Goal: Task Accomplishment & Management: Manage account settings

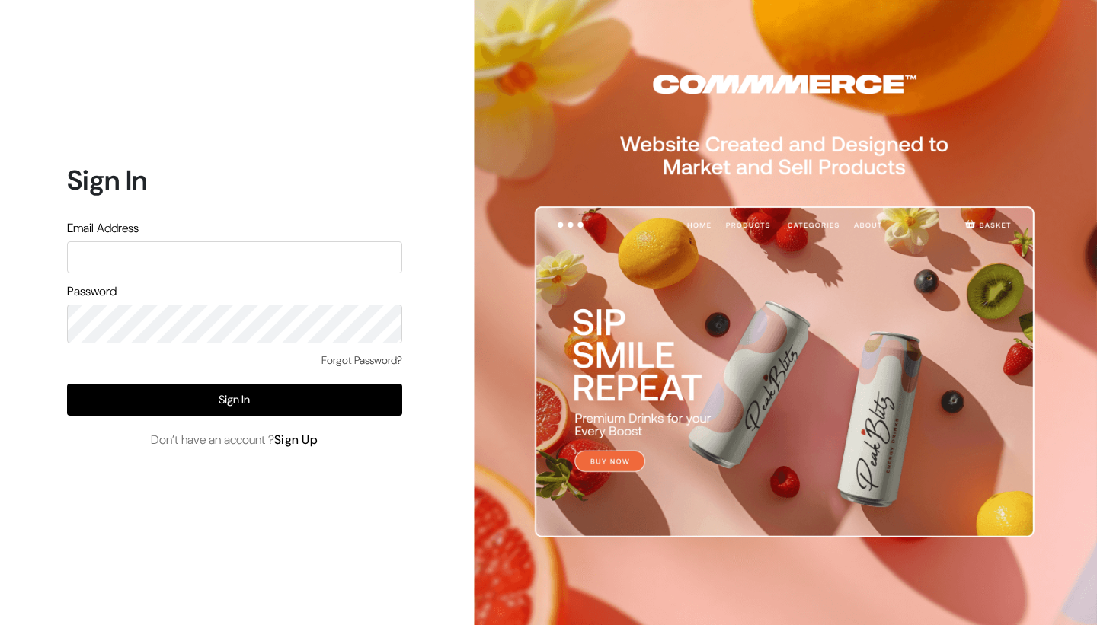
click at [173, 262] on input "text" at bounding box center [234, 257] width 335 height 32
type input "yoresales@gmail.com"
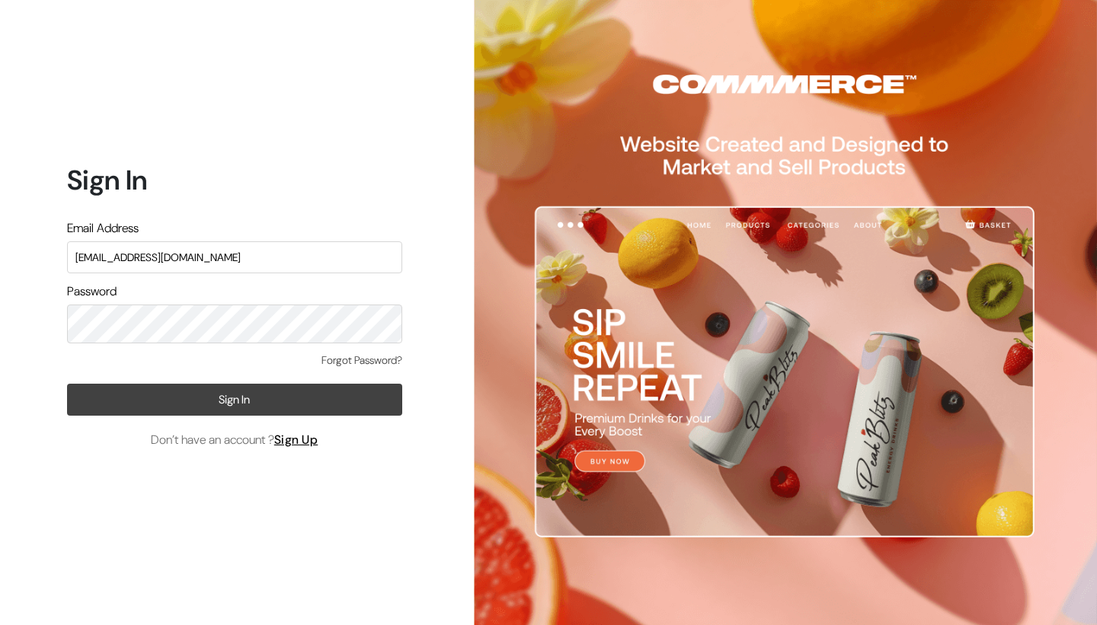
click at [156, 411] on button "Sign In" at bounding box center [234, 400] width 335 height 32
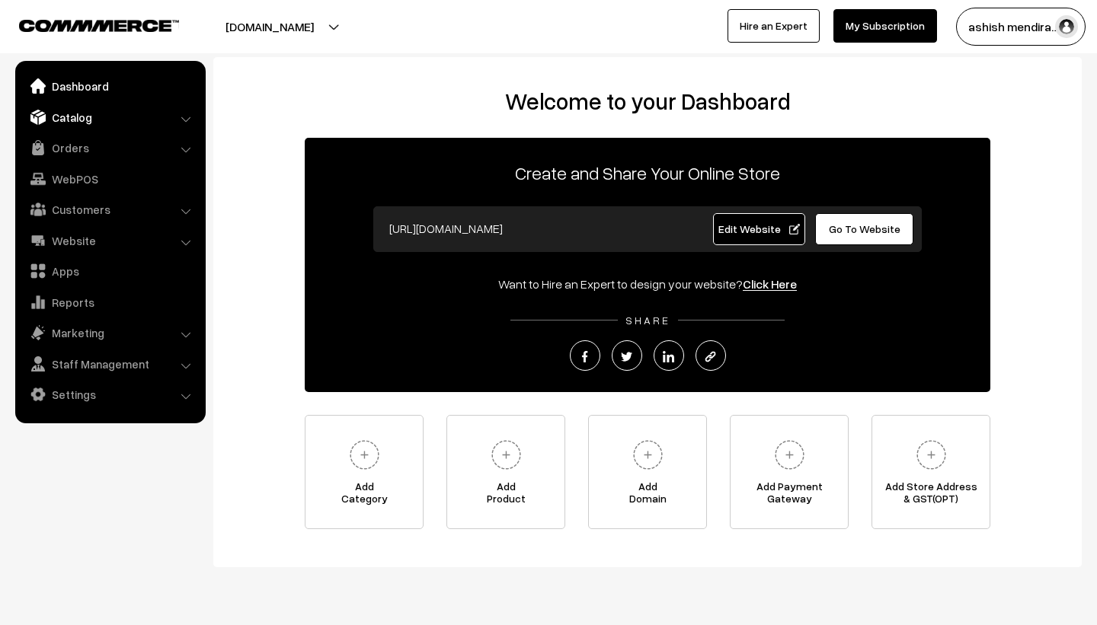
click at [94, 117] on link "Catalog" at bounding box center [109, 117] width 181 height 27
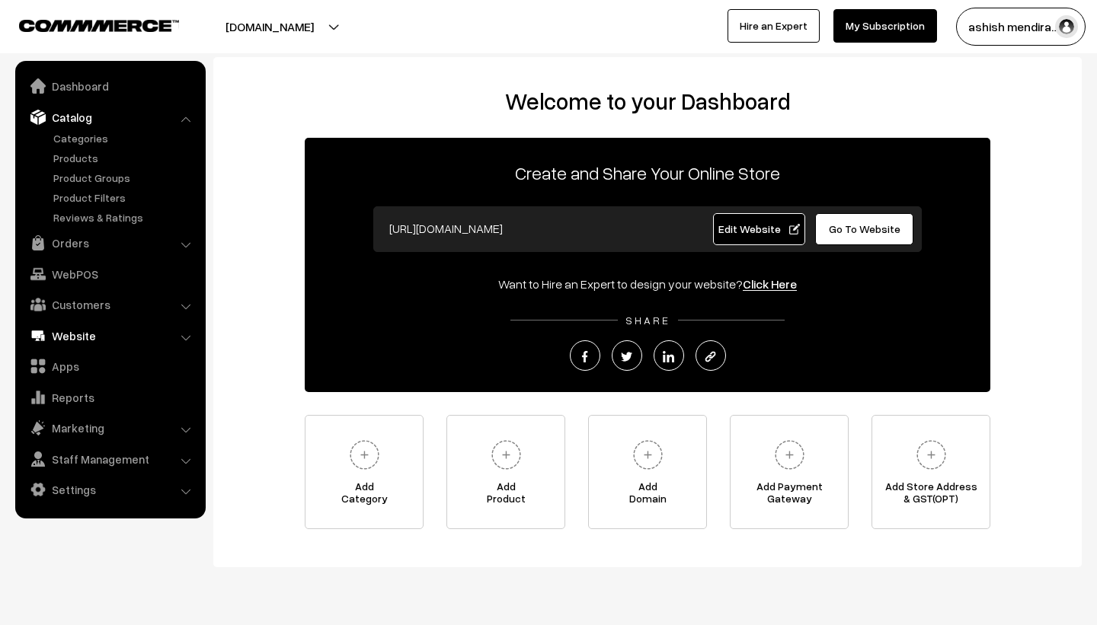
click at [90, 328] on link "Website" at bounding box center [109, 335] width 181 height 27
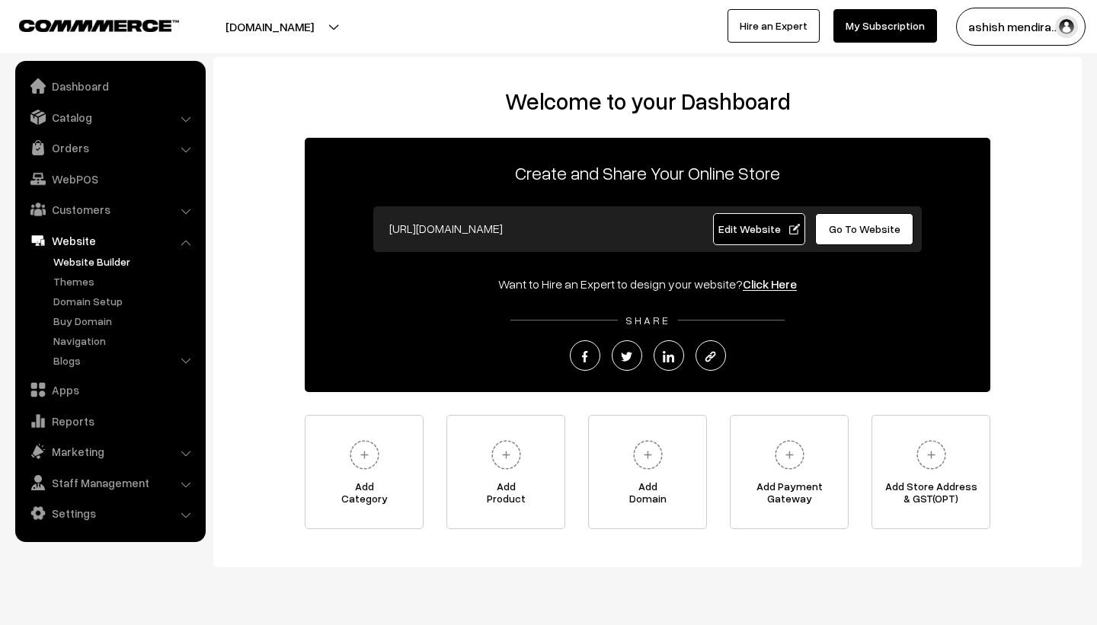
click at [81, 267] on link "Website Builder" at bounding box center [125, 262] width 151 height 16
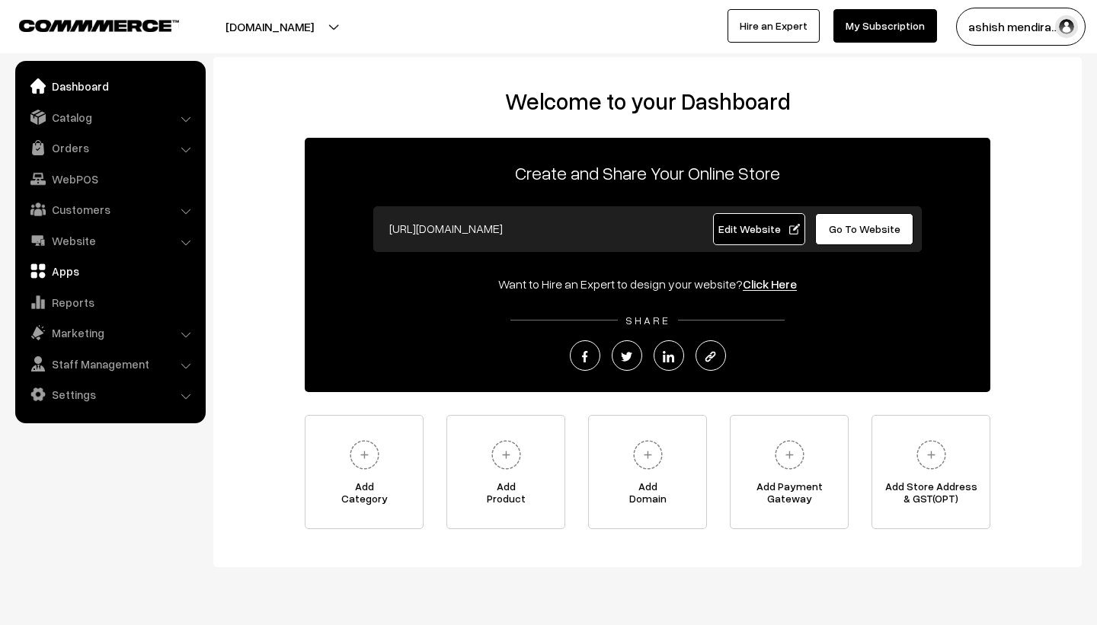
click at [69, 272] on link "Apps" at bounding box center [109, 270] width 181 height 27
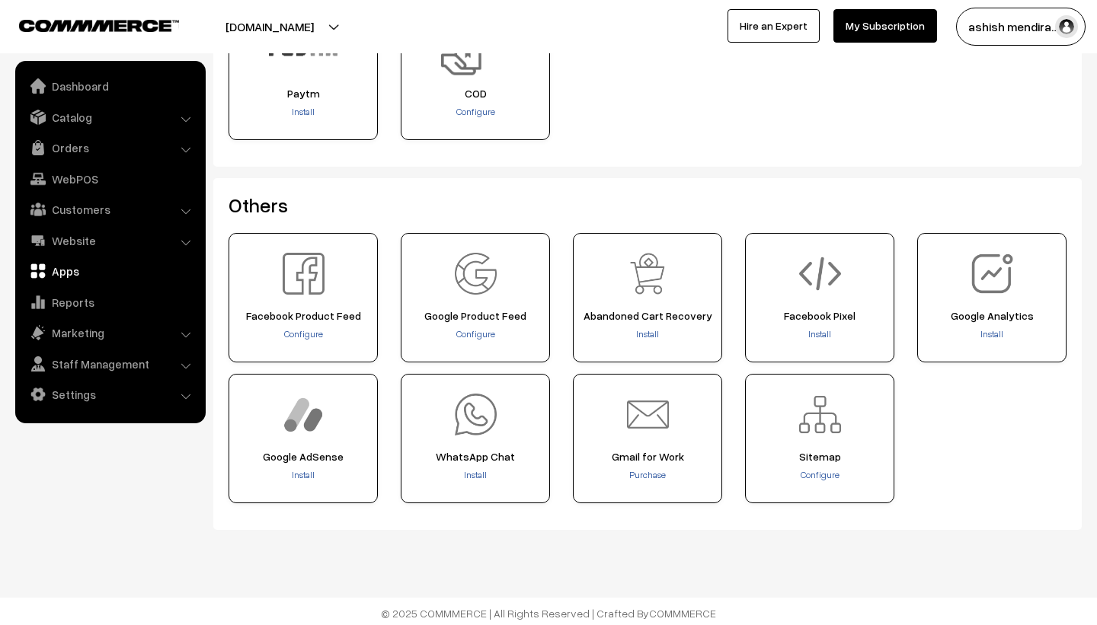
scroll to position [570, 0]
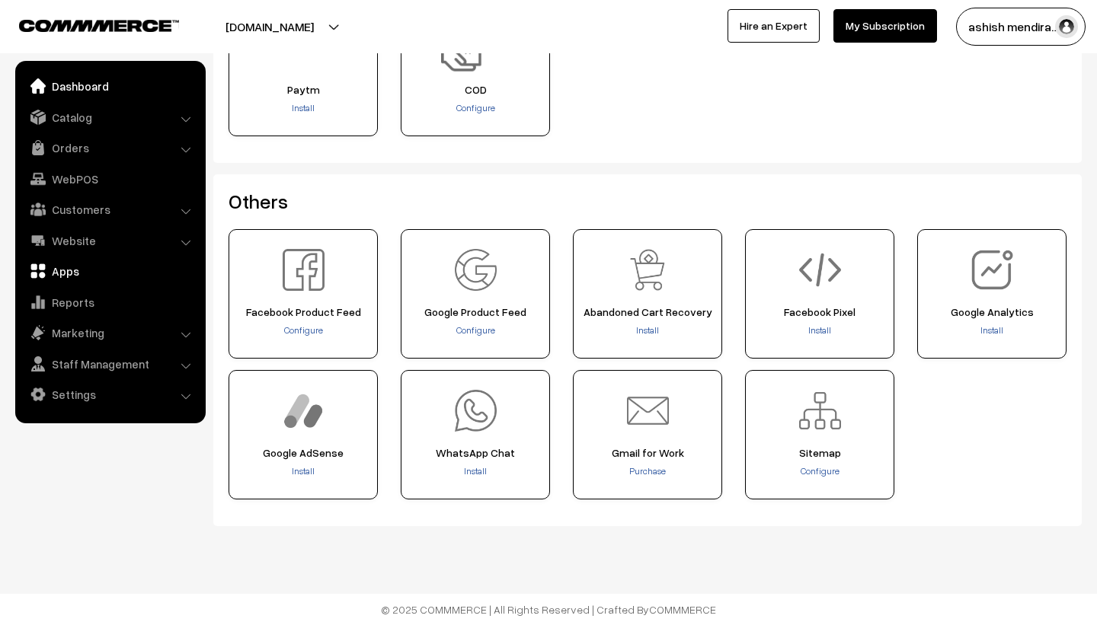
click at [60, 94] on link "Dashboard" at bounding box center [109, 85] width 181 height 27
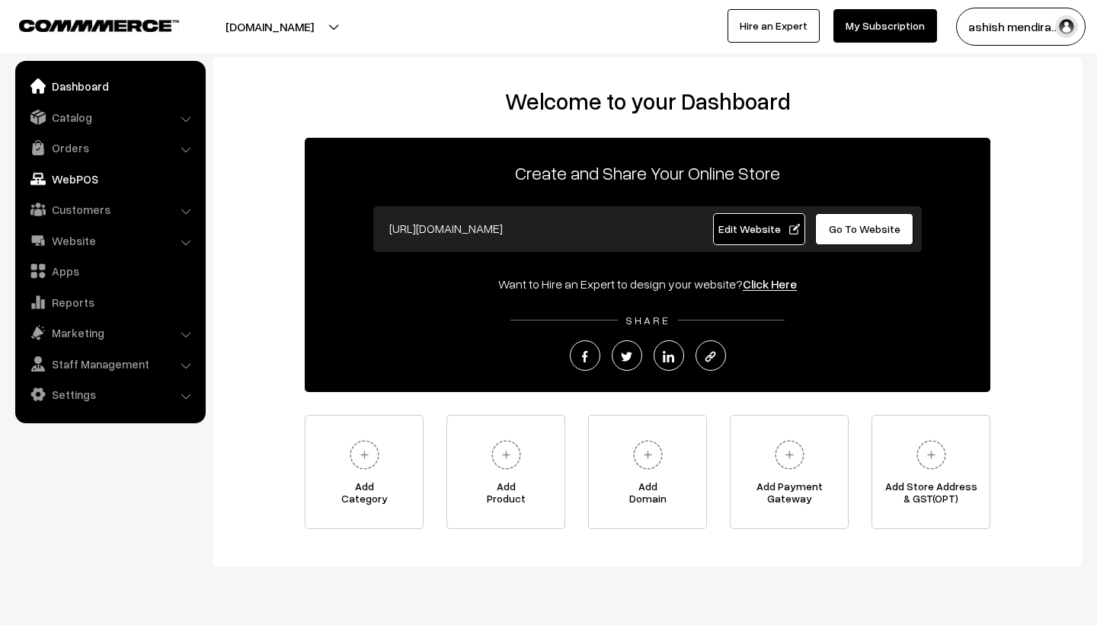
click at [78, 175] on link "WebPOS" at bounding box center [109, 178] width 181 height 27
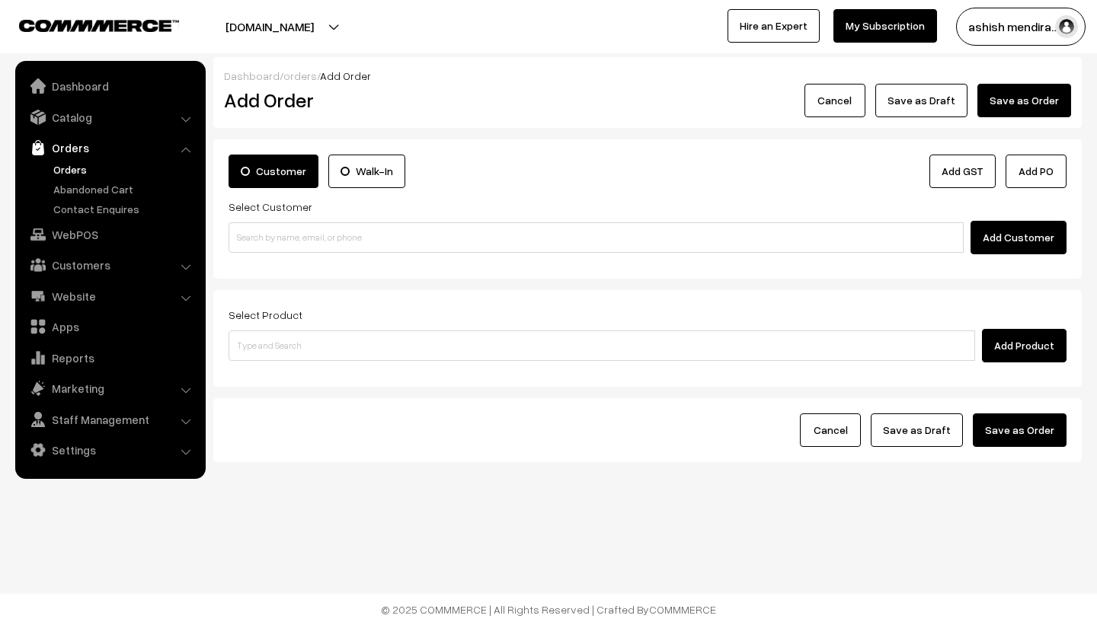
click at [309, 30] on button "cakeapp.in" at bounding box center [269, 27] width 195 height 38
click at [398, 28] on div at bounding box center [270, 27] width 533 height 38
click at [1012, 29] on button "ashish mendira…" at bounding box center [1020, 27] width 129 height 38
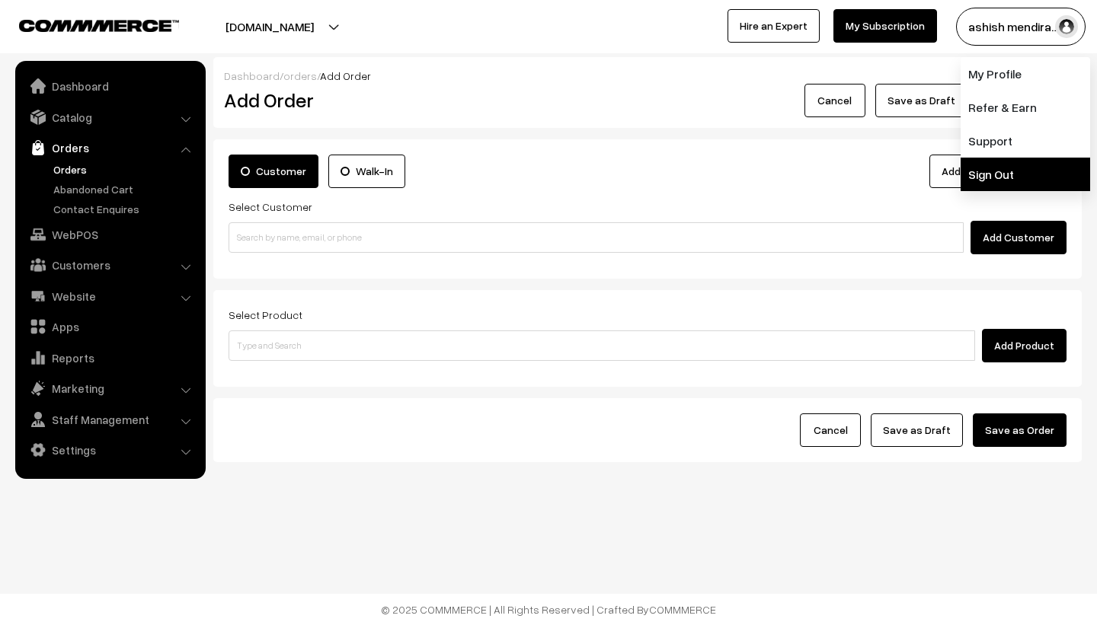
click at [983, 191] on link "Sign Out" at bounding box center [1025, 175] width 129 height 34
